Goal: Browse casually

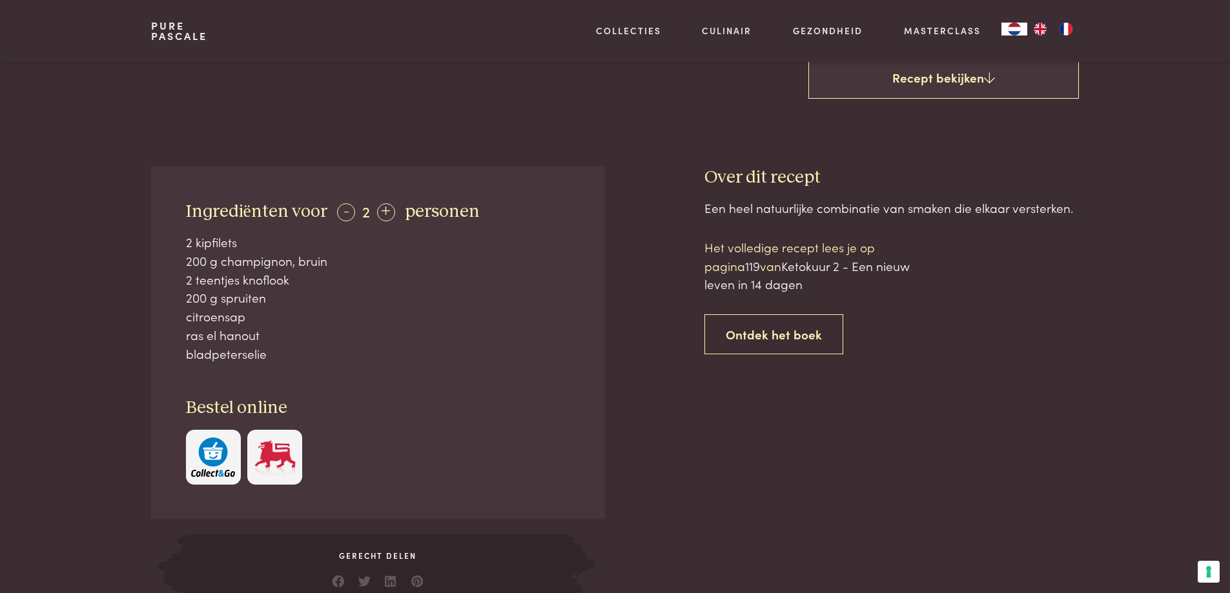
scroll to position [517, 0]
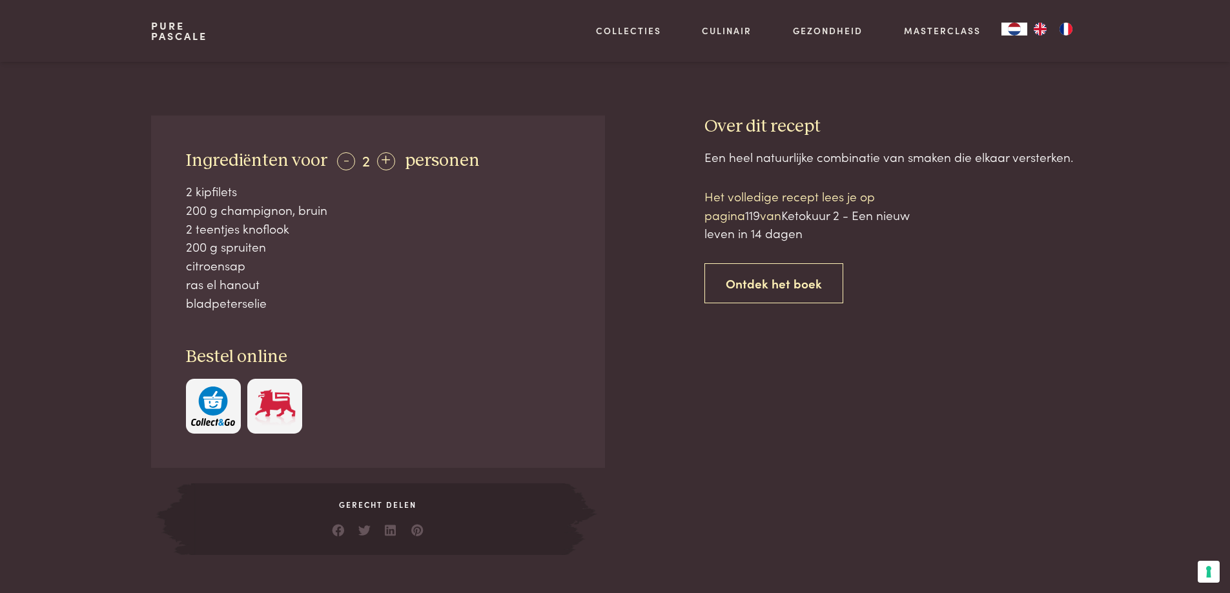
click at [214, 413] on img "button" at bounding box center [213, 406] width 44 height 39
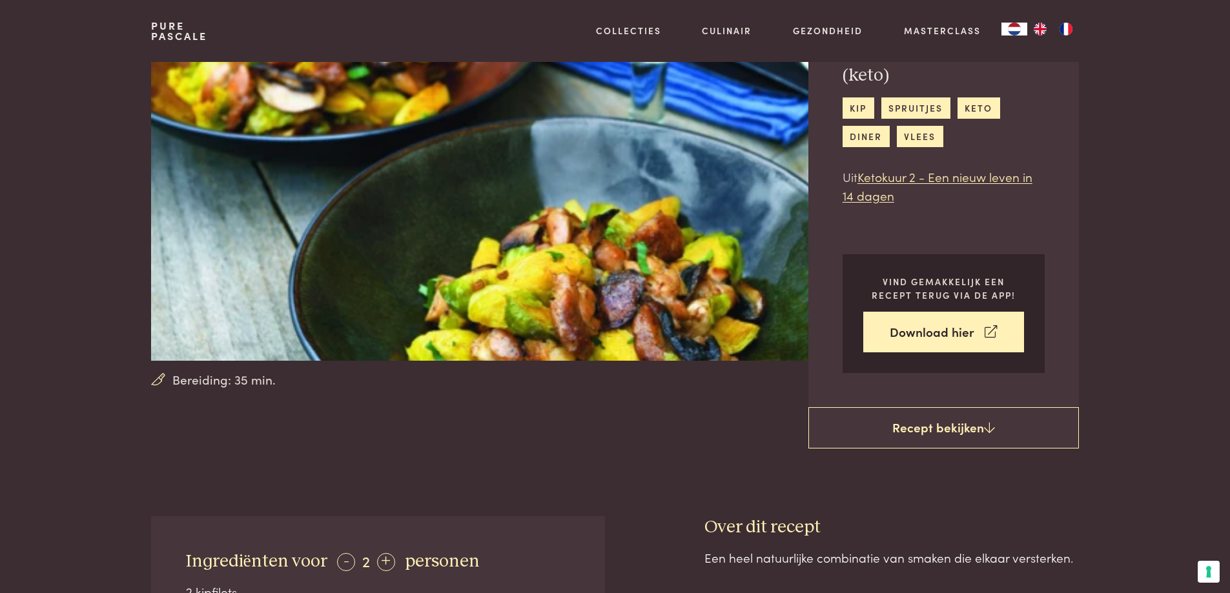
scroll to position [0, 0]
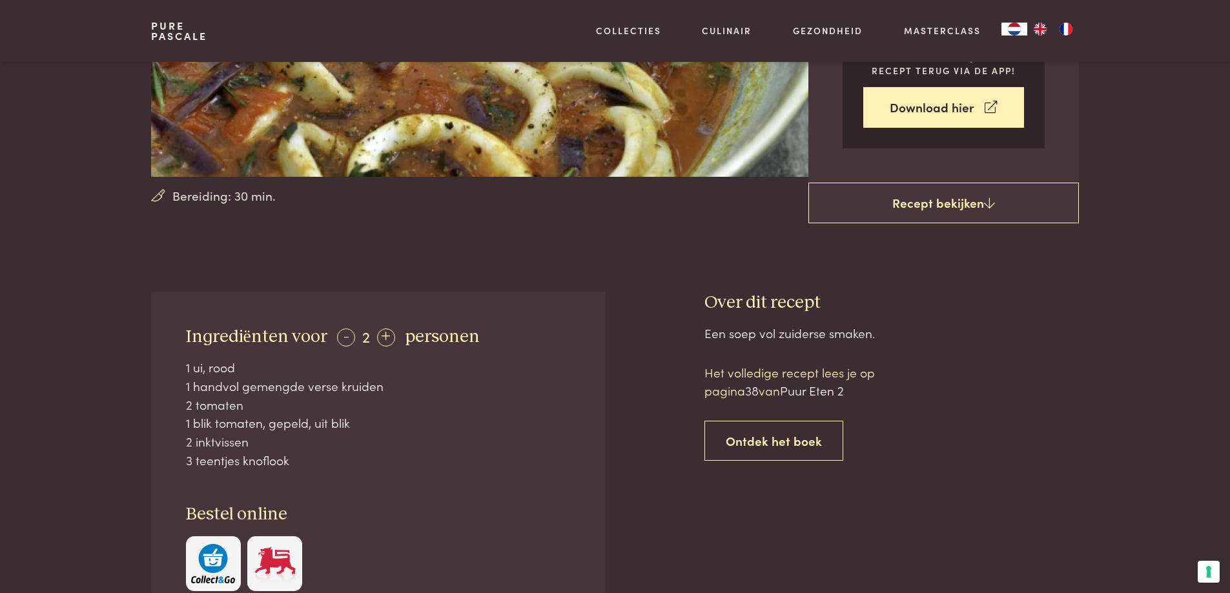
scroll to position [323, 0]
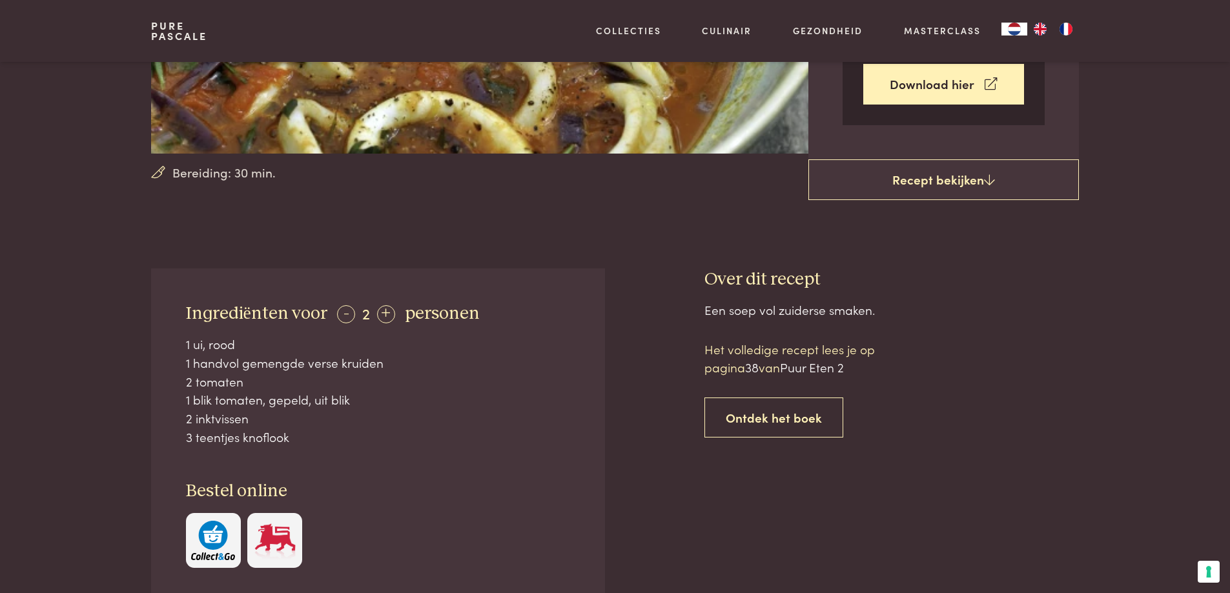
click at [224, 539] on img "button" at bounding box center [213, 540] width 44 height 39
